Goal: Task Accomplishment & Management: Manage account settings

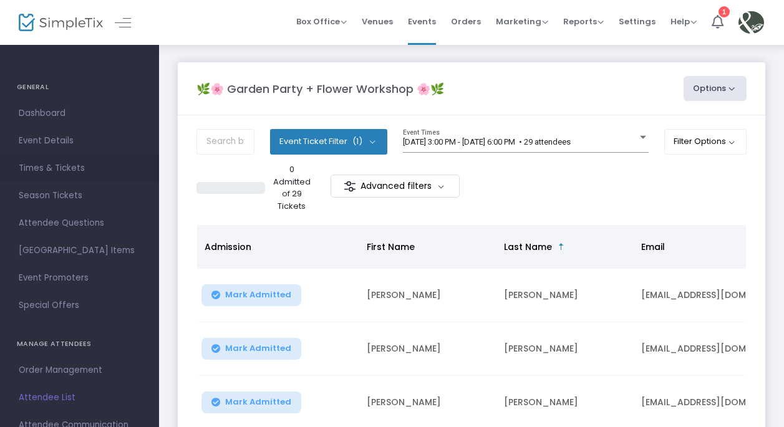
click at [64, 166] on span "Times & Tickets" at bounding box center [80, 168] width 122 height 16
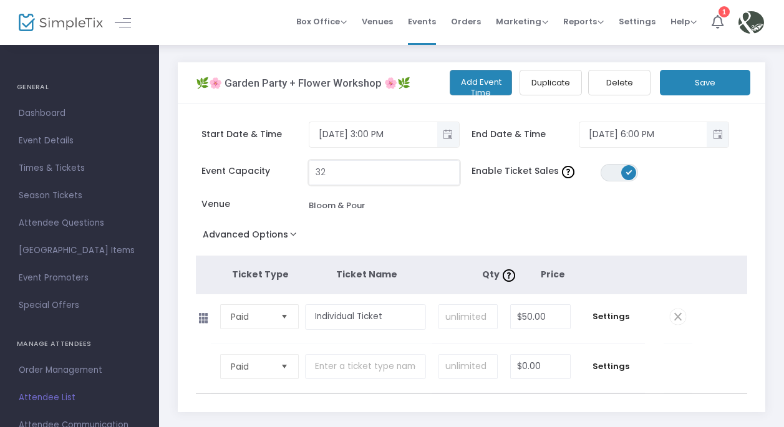
click at [366, 179] on input "32" at bounding box center [383, 173] width 149 height 24
click at [625, 175] on span at bounding box center [628, 172] width 15 height 15
click at [713, 82] on button "Save" at bounding box center [705, 83] width 90 height 26
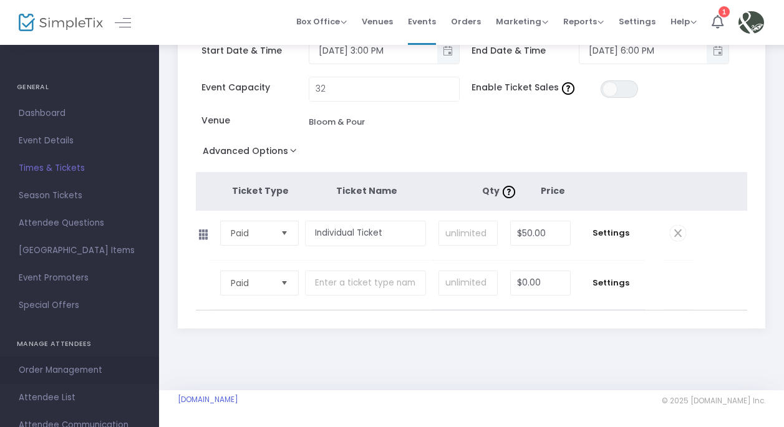
scroll to position [42, 0]
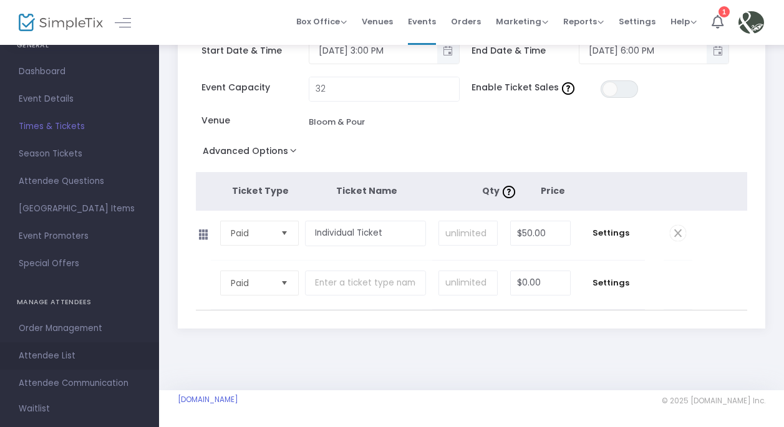
click at [62, 350] on span "Attendee List" at bounding box center [80, 356] width 122 height 16
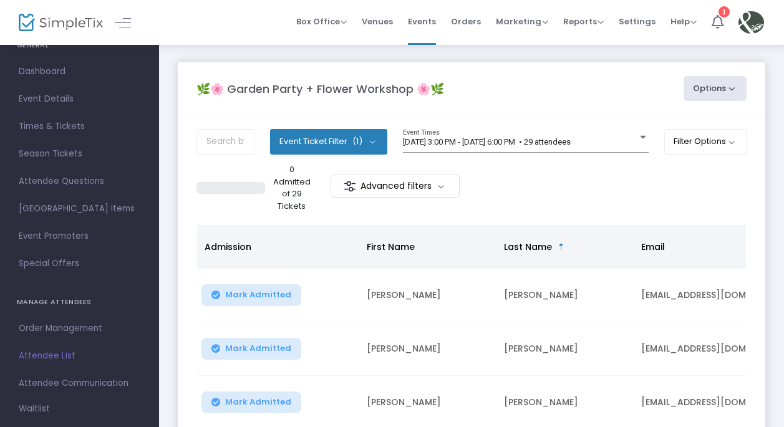
click at [701, 92] on button "Options" at bounding box center [715, 88] width 64 height 25
click at [662, 124] on li "Export List" at bounding box center [680, 126] width 115 height 24
radio input "false"
radio input "true"
